Goal: Find contact information

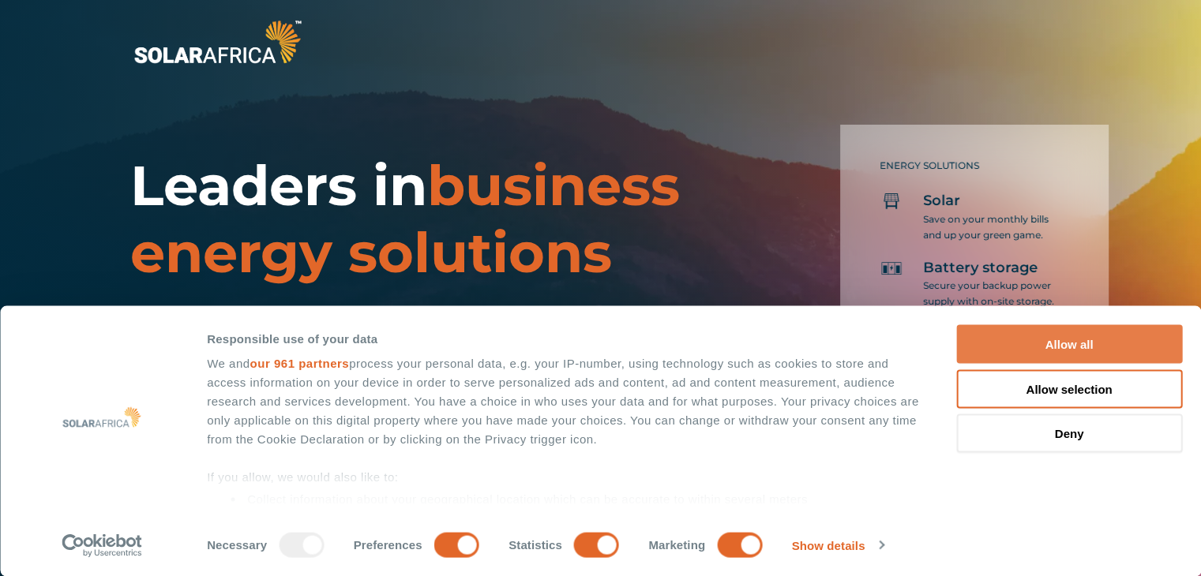
click at [1021, 329] on button "Allow all" at bounding box center [1069, 344] width 226 height 39
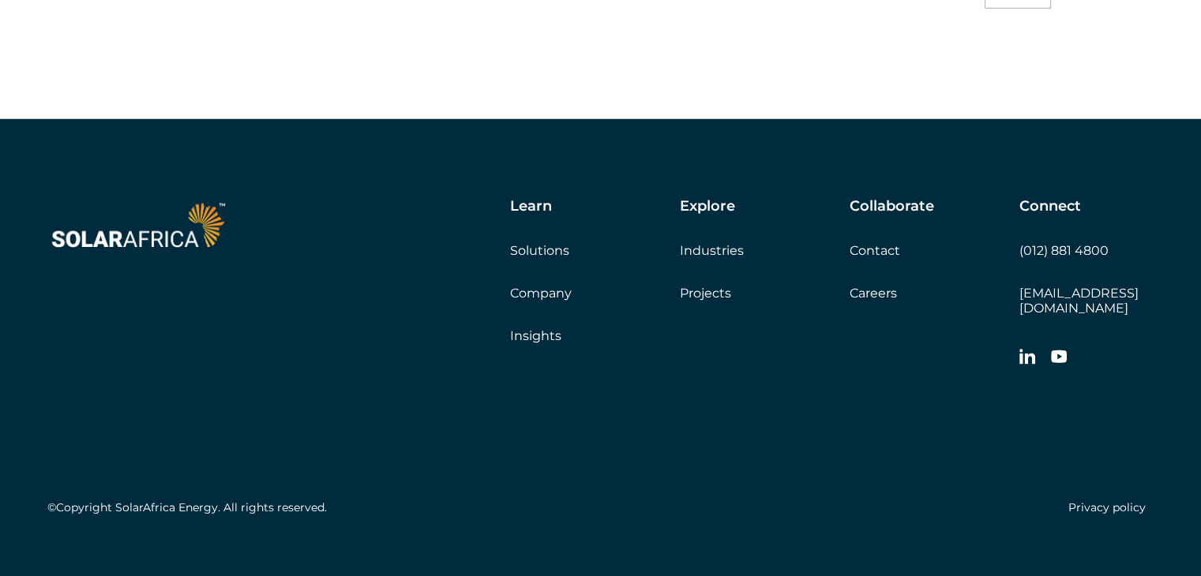
scroll to position [4538, 0]
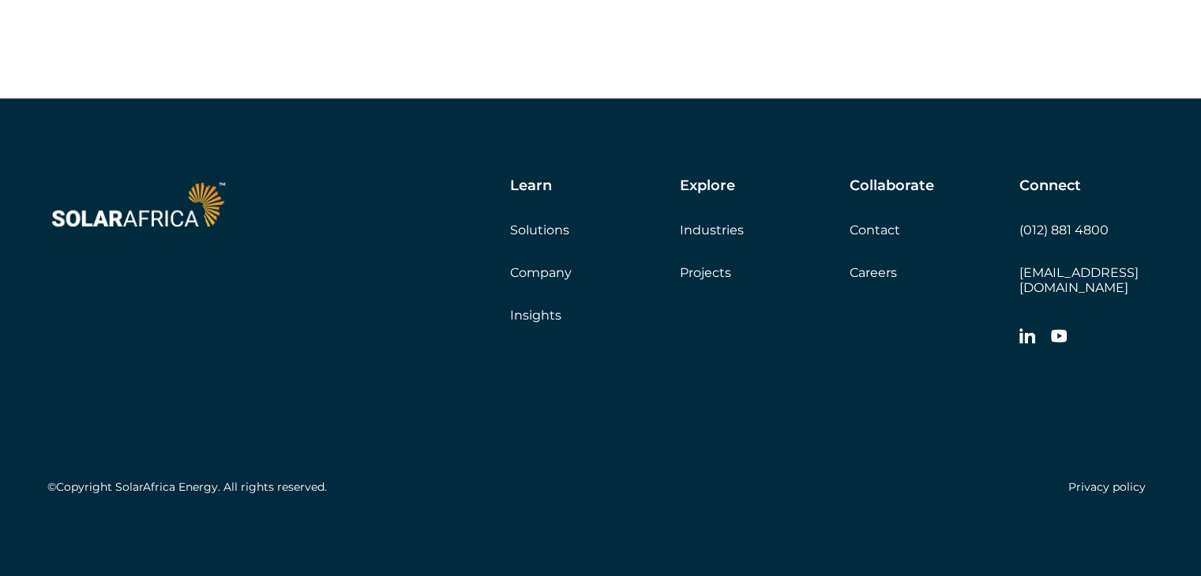
click at [893, 234] on link "Contact" at bounding box center [875, 230] width 51 height 15
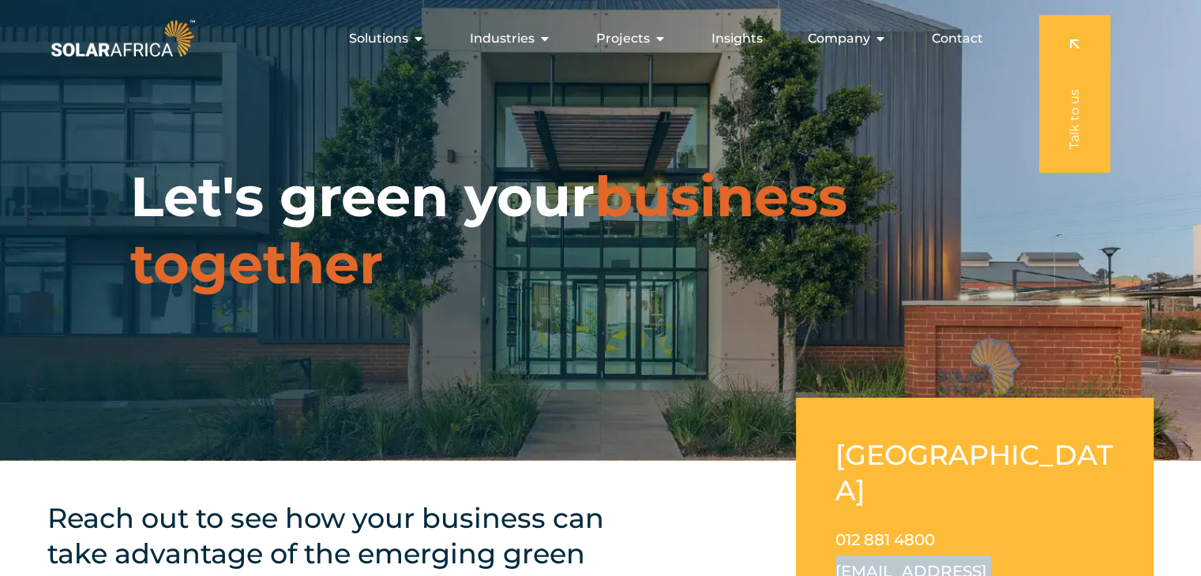
drag, startPoint x: 1017, startPoint y: 529, endPoint x: 836, endPoint y: 546, distance: 181.6
click at [836, 546] on p "012 881 4800 info@solarafrica.com" at bounding box center [974, 571] width 279 height 95
copy link "[EMAIL_ADDRESS][DOMAIN_NAME]"
